Goal: Transaction & Acquisition: Purchase product/service

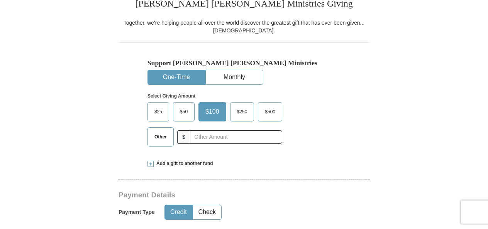
scroll to position [229, 0]
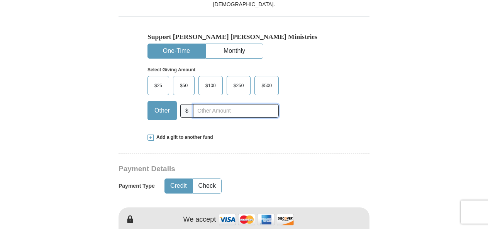
click at [215, 107] on input "text" at bounding box center [236, 111] width 86 height 14
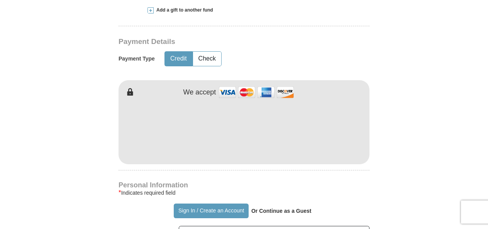
scroll to position [358, 0]
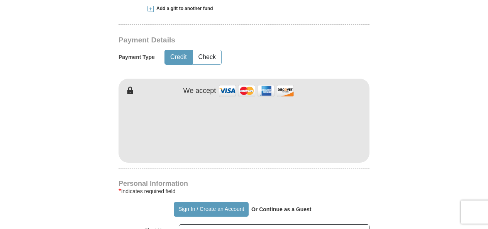
type input "40.00"
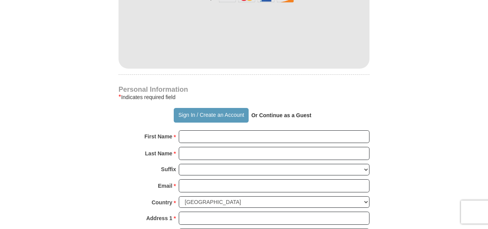
scroll to position [451, 0]
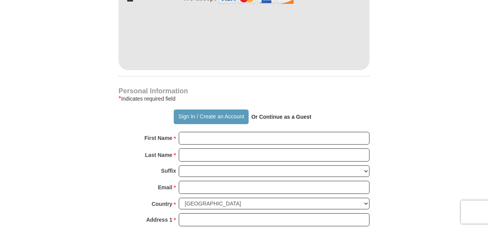
click at [290, 116] on strong "Or Continue as a Guest" at bounding box center [281, 117] width 60 height 6
click at [305, 118] on strong "Or Continue as a Guest" at bounding box center [281, 117] width 60 height 6
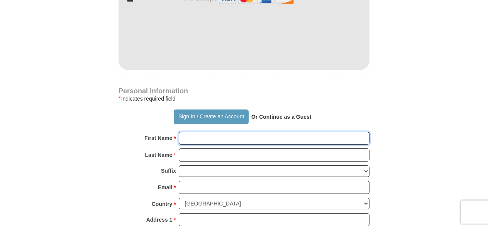
click at [196, 139] on input "First Name *" at bounding box center [274, 138] width 191 height 13
type input "[PERSON_NAME]"
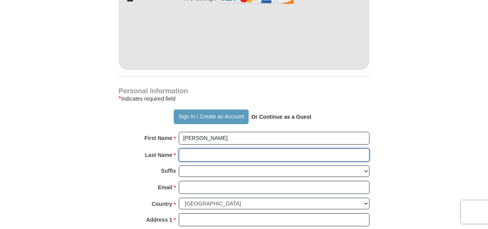
type input "[PERSON_NAME]"
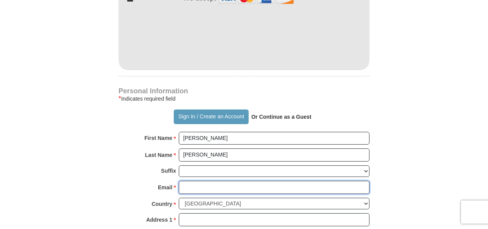
type input "[EMAIL_ADDRESS][DOMAIN_NAME]"
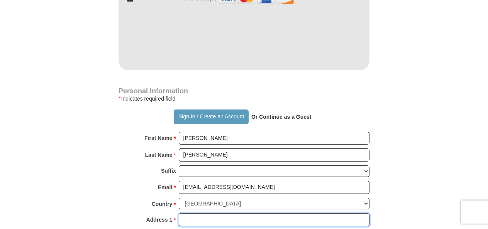
type input "[STREET_ADDRESS]"
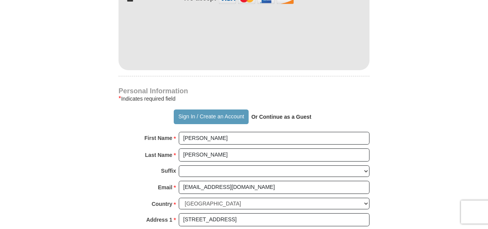
type input "Hernando"
select select "MS"
type input "38632"
type input "5136078421"
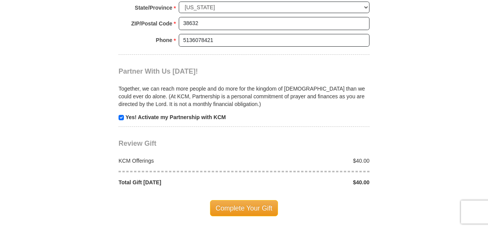
scroll to position [751, 0]
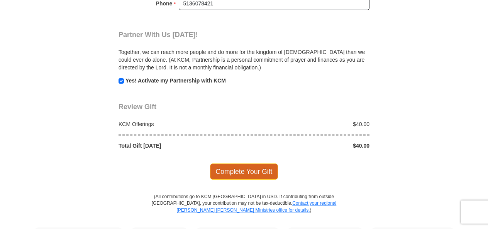
click at [263, 165] on span "Complete Your Gift" at bounding box center [244, 172] width 68 height 16
